Goal: Task Accomplishment & Management: Manage account settings

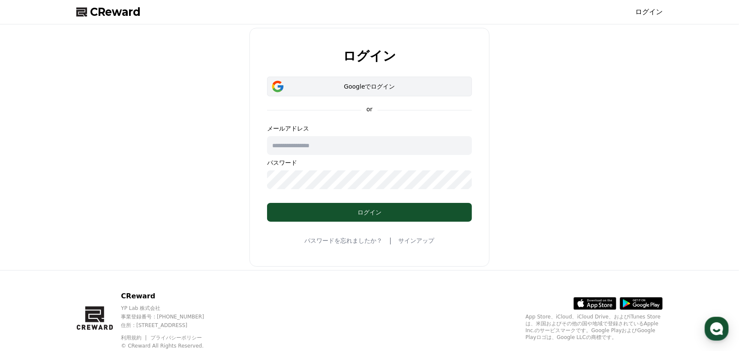
click at [392, 88] on div "Googleでログイン" at bounding box center [369, 86] width 180 height 9
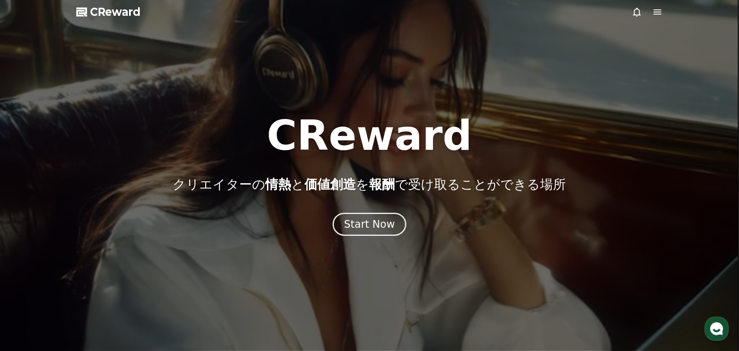
click at [638, 16] on icon at bounding box center [637, 12] width 10 height 10
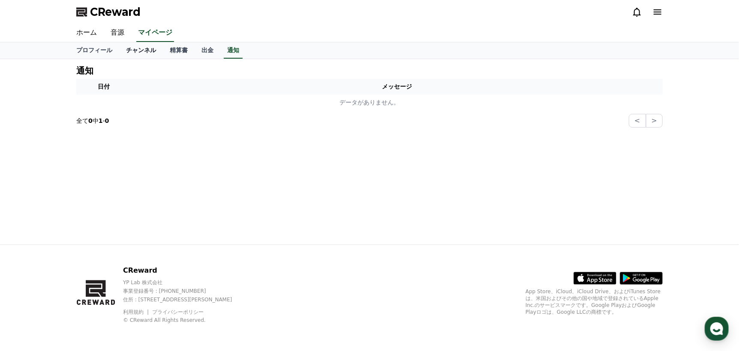
click at [135, 52] on link "チャンネル" at bounding box center [141, 50] width 44 height 16
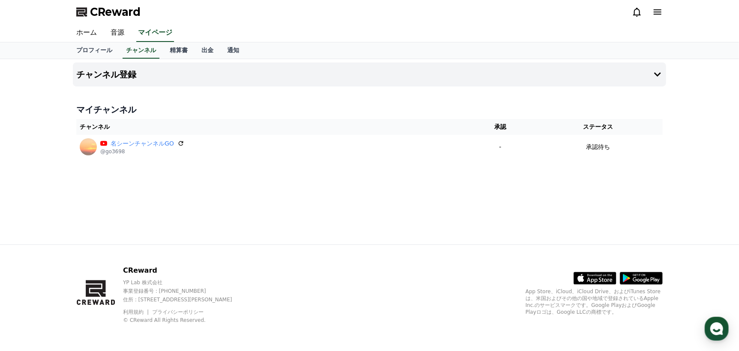
click at [659, 11] on icon at bounding box center [657, 12] width 10 height 10
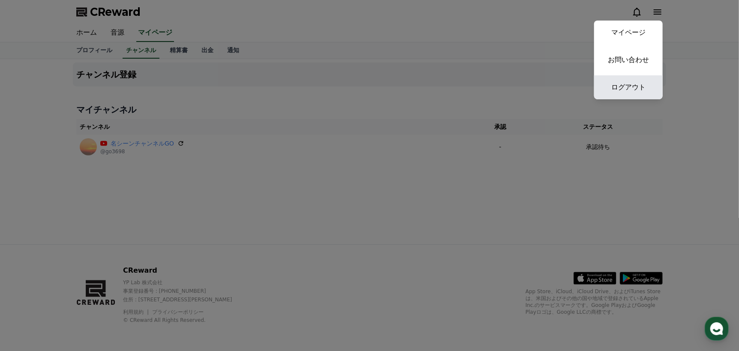
click at [649, 90] on link "ログアウト" at bounding box center [628, 87] width 69 height 24
